Goal: Task Accomplishment & Management: Manage account settings

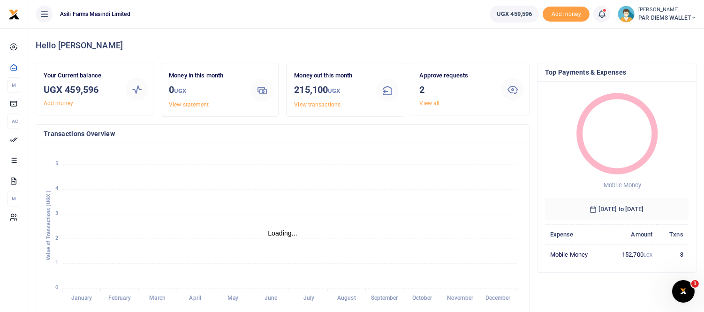
scroll to position [8, 8]
click at [603, 15] on icon at bounding box center [601, 14] width 9 height 10
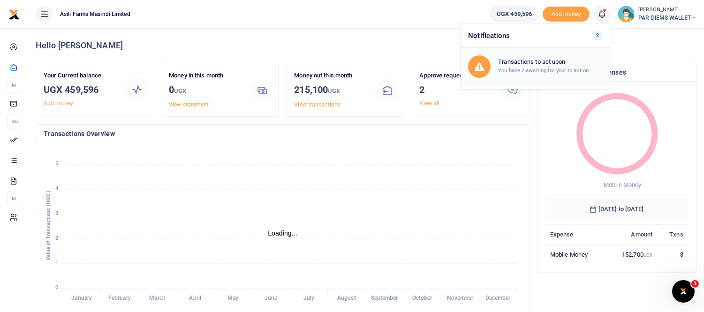
click at [523, 65] on h6 "Transactions to act upon" at bounding box center [550, 62] width 104 height 8
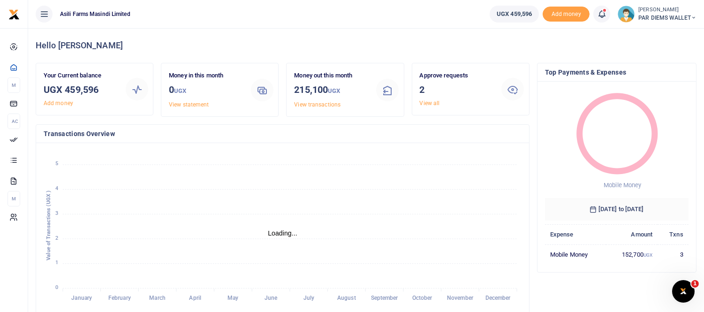
click at [599, 15] on icon at bounding box center [601, 14] width 9 height 10
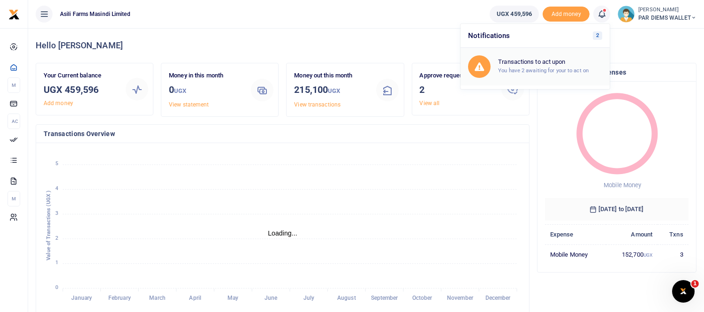
click at [533, 68] on small "You have 2 awaiting for your to act on" at bounding box center [543, 70] width 91 height 7
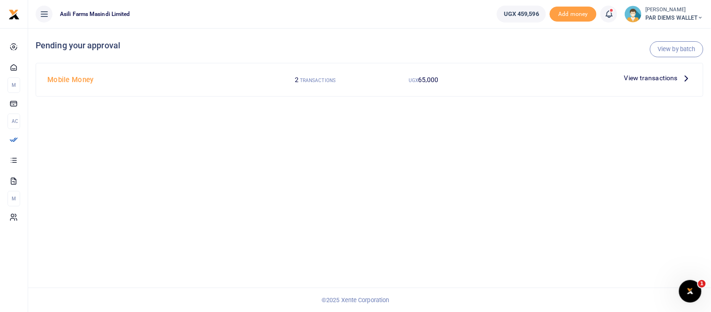
click at [660, 77] on span "View transactions" at bounding box center [651, 78] width 53 height 10
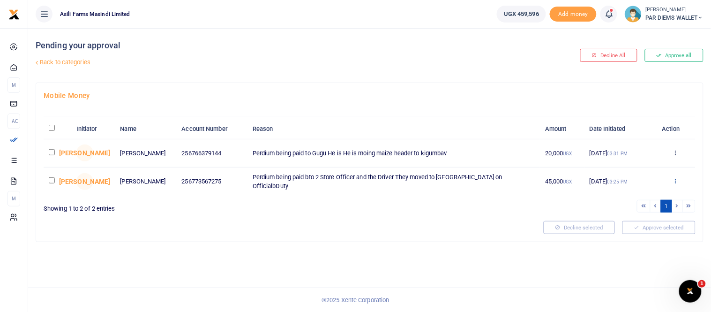
click at [676, 180] on icon at bounding box center [676, 180] width 6 height 7
click at [634, 195] on link "Approve" at bounding box center [641, 195] width 74 height 13
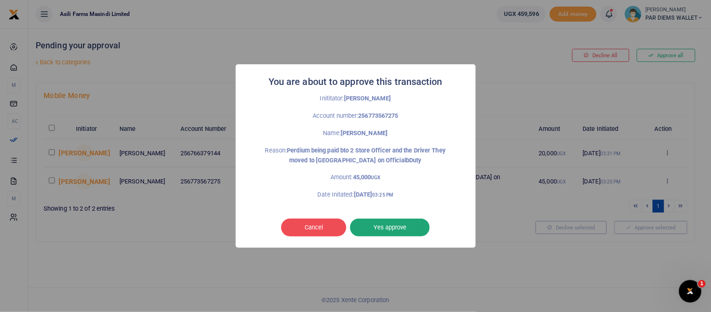
click at [384, 232] on button "Yes approve" at bounding box center [390, 228] width 80 height 18
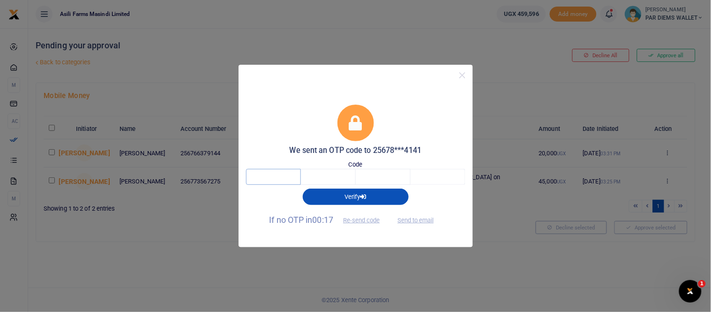
click at [283, 178] on input "text" at bounding box center [273, 177] width 55 height 16
type input "7"
type input "3"
type input "5"
